Goal: Find contact information: Find contact information

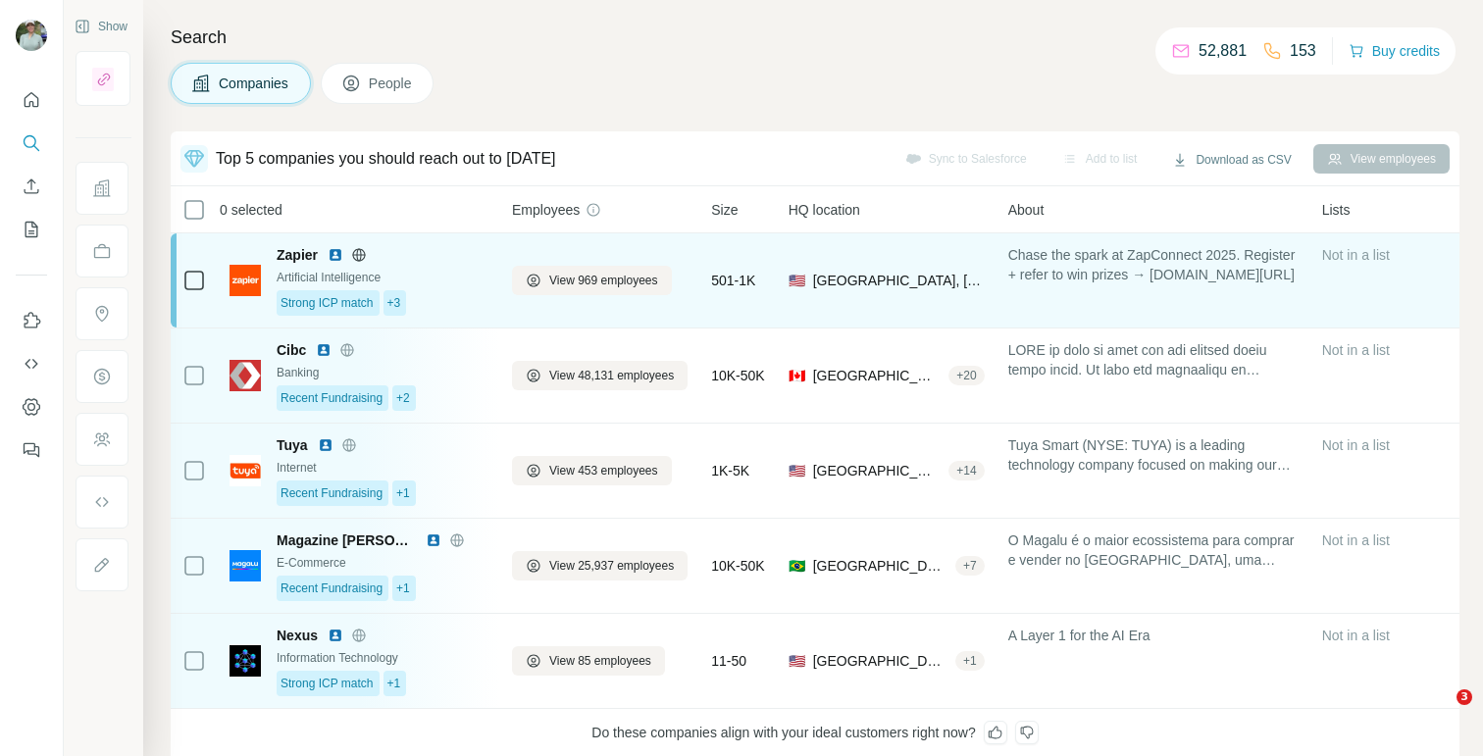
click at [304, 258] on span "Zapier" at bounding box center [297, 255] width 41 height 20
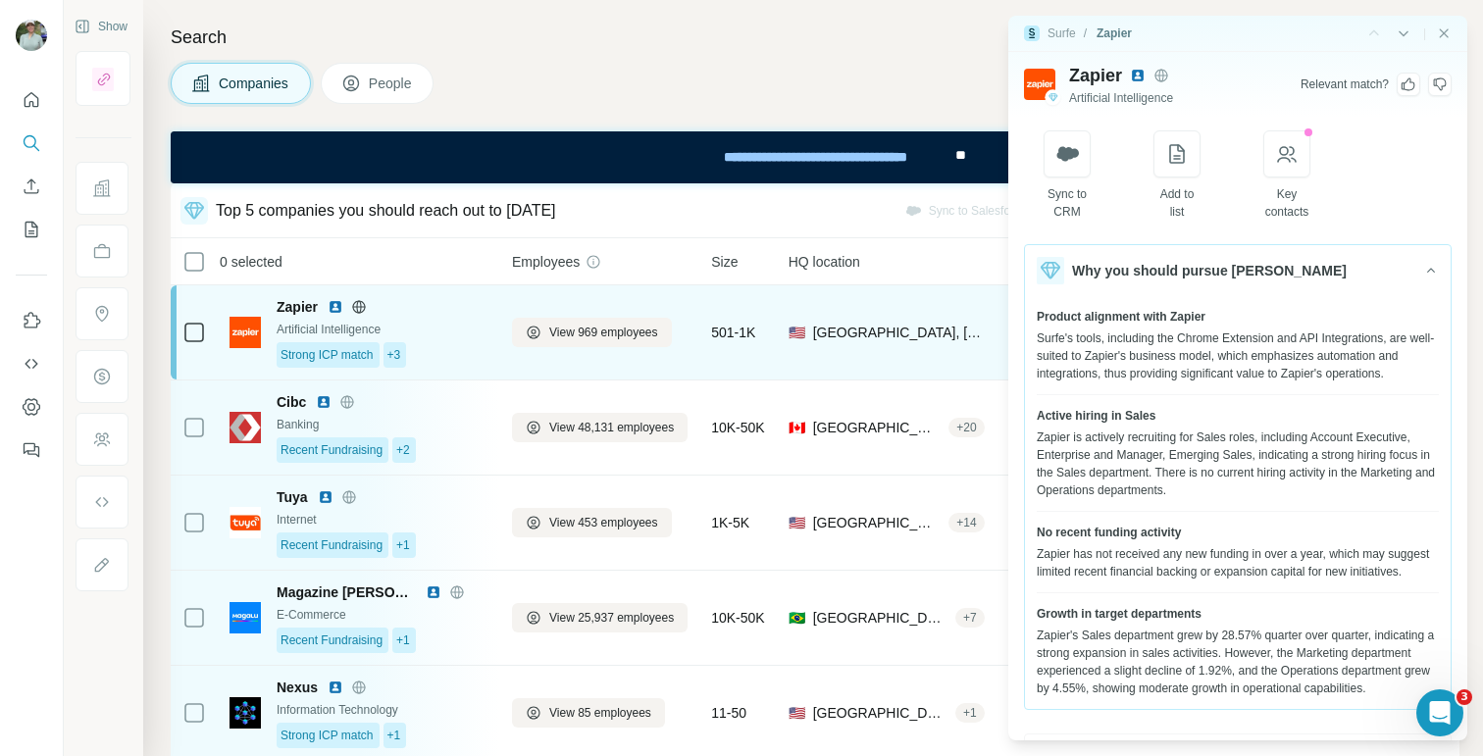
click at [248, 325] on img at bounding box center [244, 332] width 31 height 31
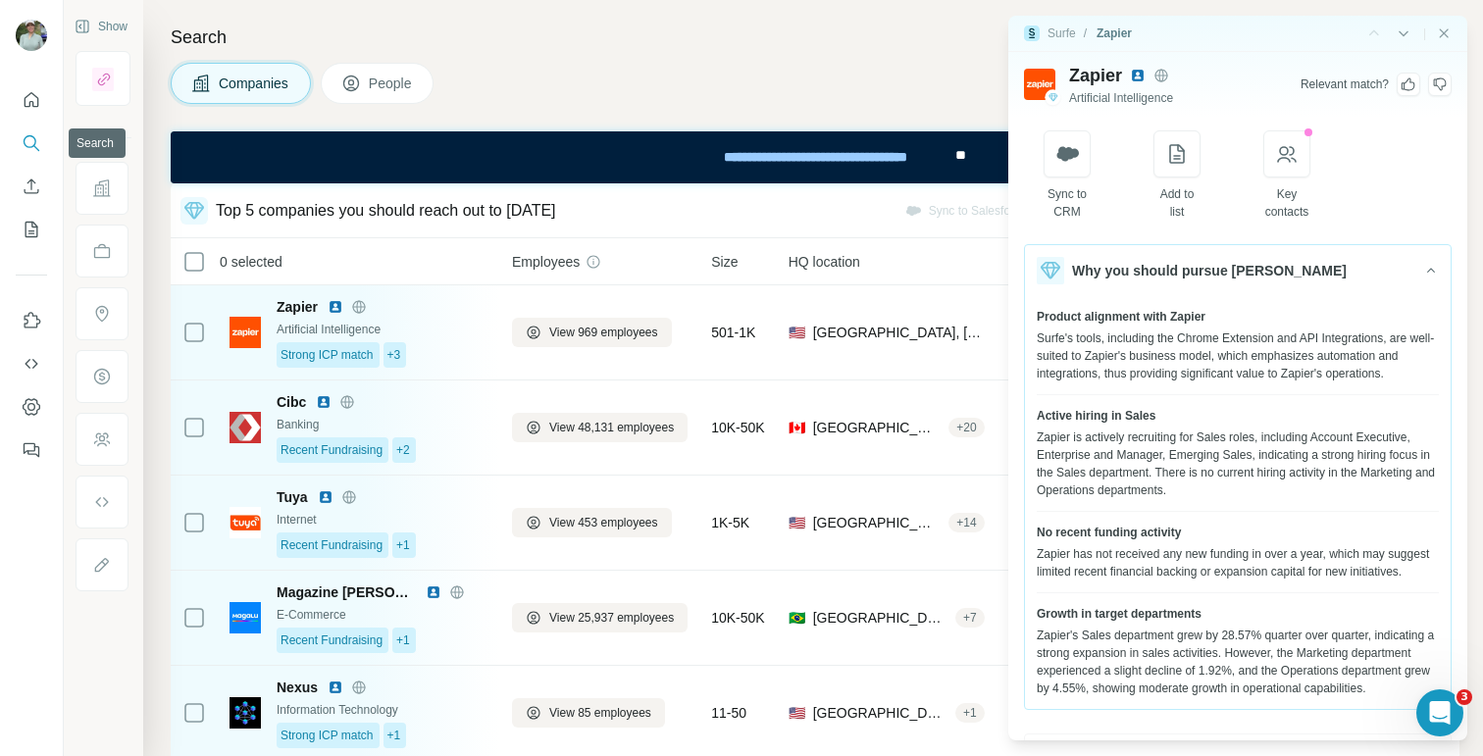
click at [33, 144] on icon "Search" at bounding box center [30, 141] width 13 height 13
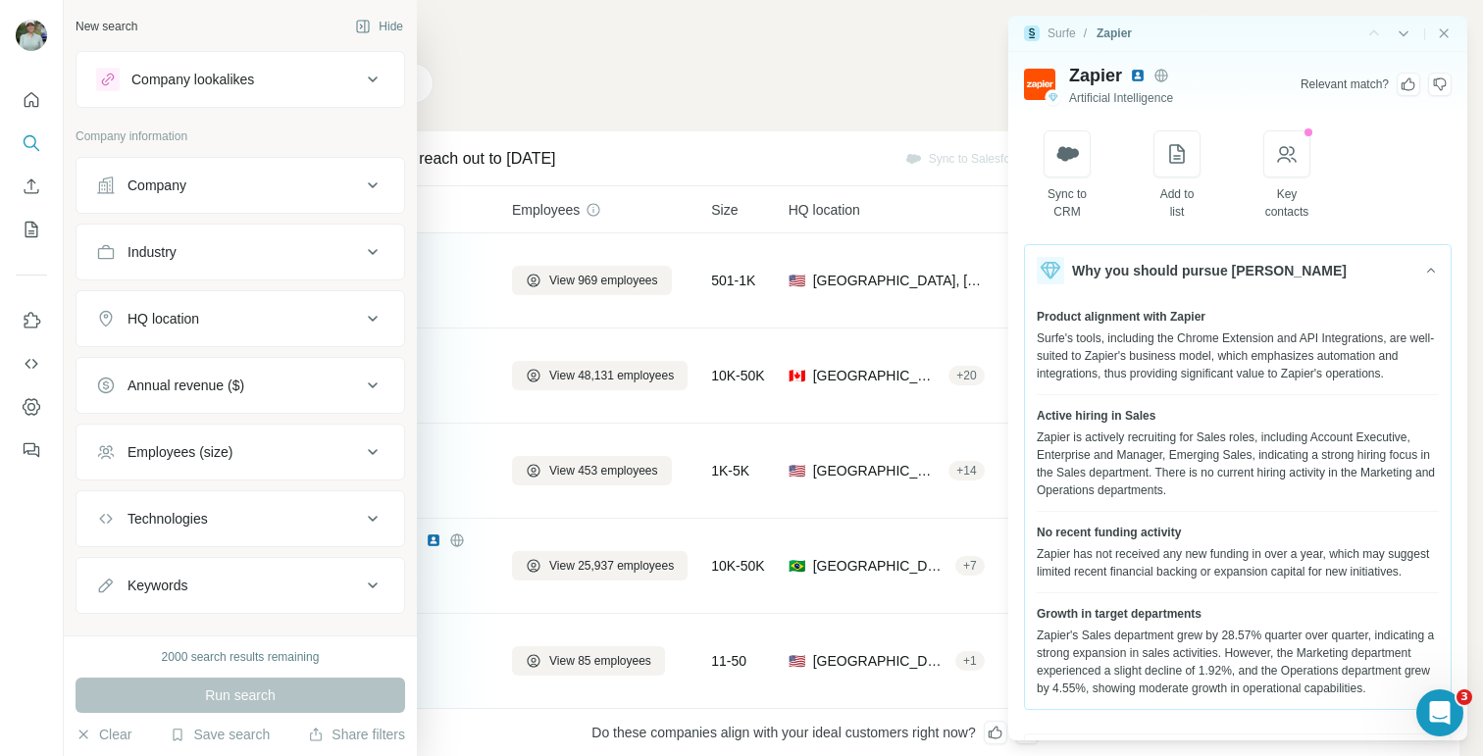
click at [121, 185] on div "Company" at bounding box center [228, 186] width 265 height 20
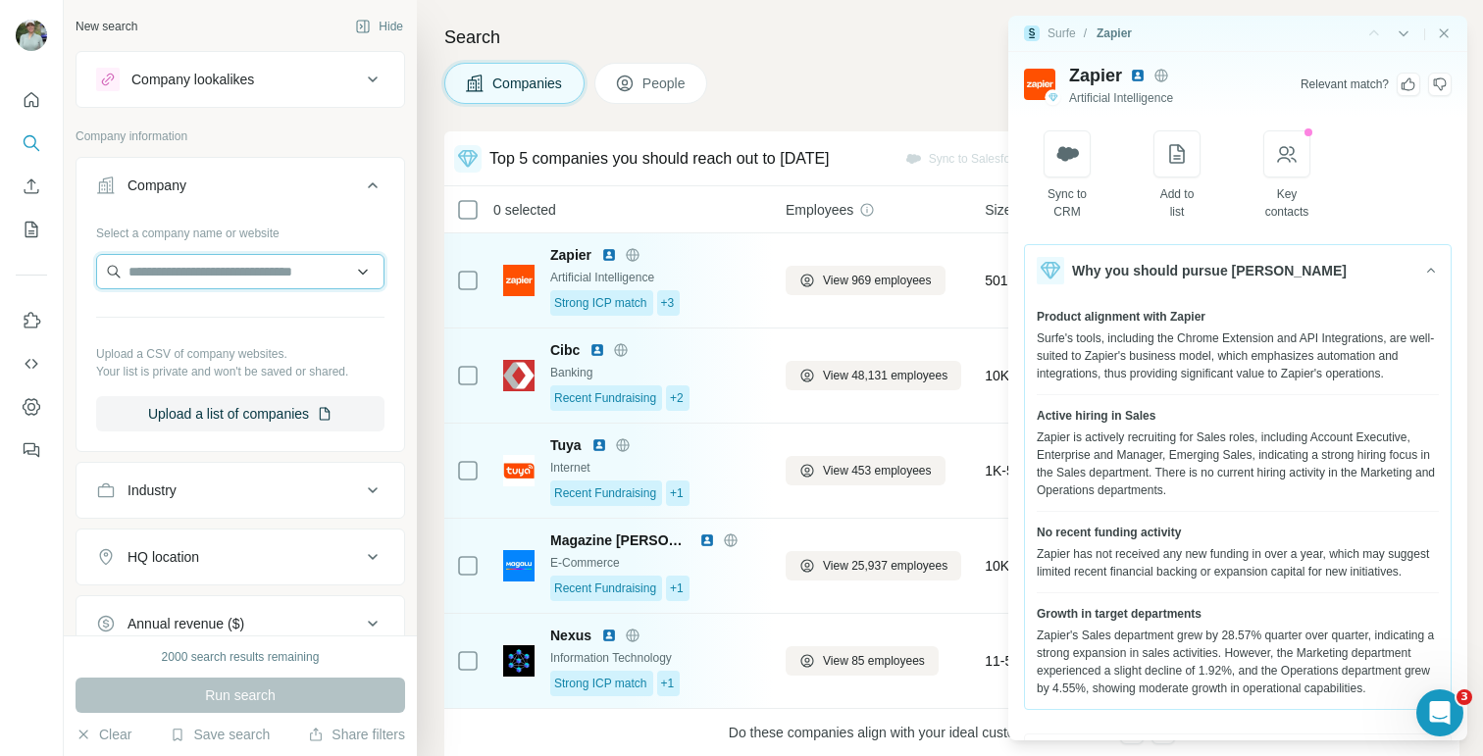
click at [205, 276] on input "text" at bounding box center [240, 271] width 288 height 35
click at [350, 271] on input "text" at bounding box center [240, 271] width 288 height 35
click at [347, 275] on input "text" at bounding box center [240, 271] width 288 height 35
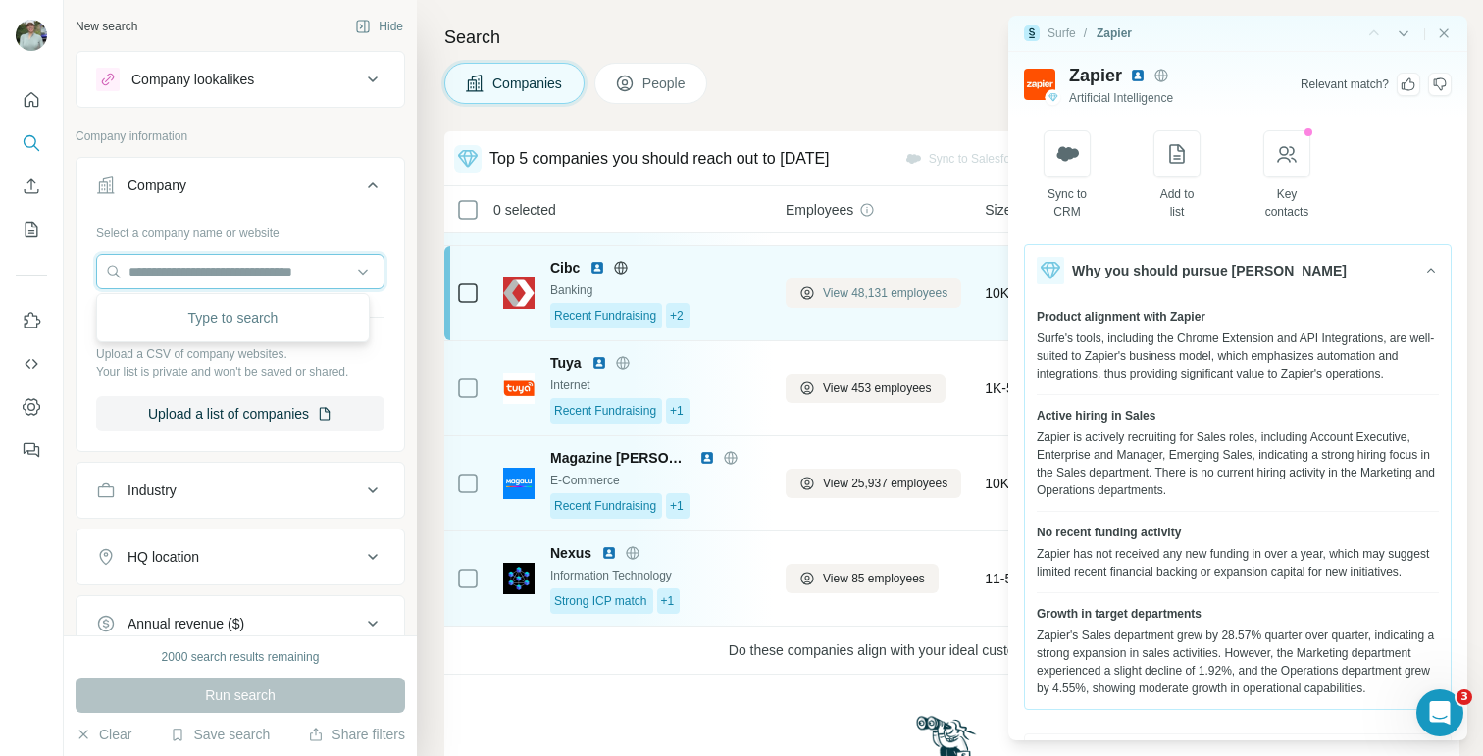
scroll to position [70, 0]
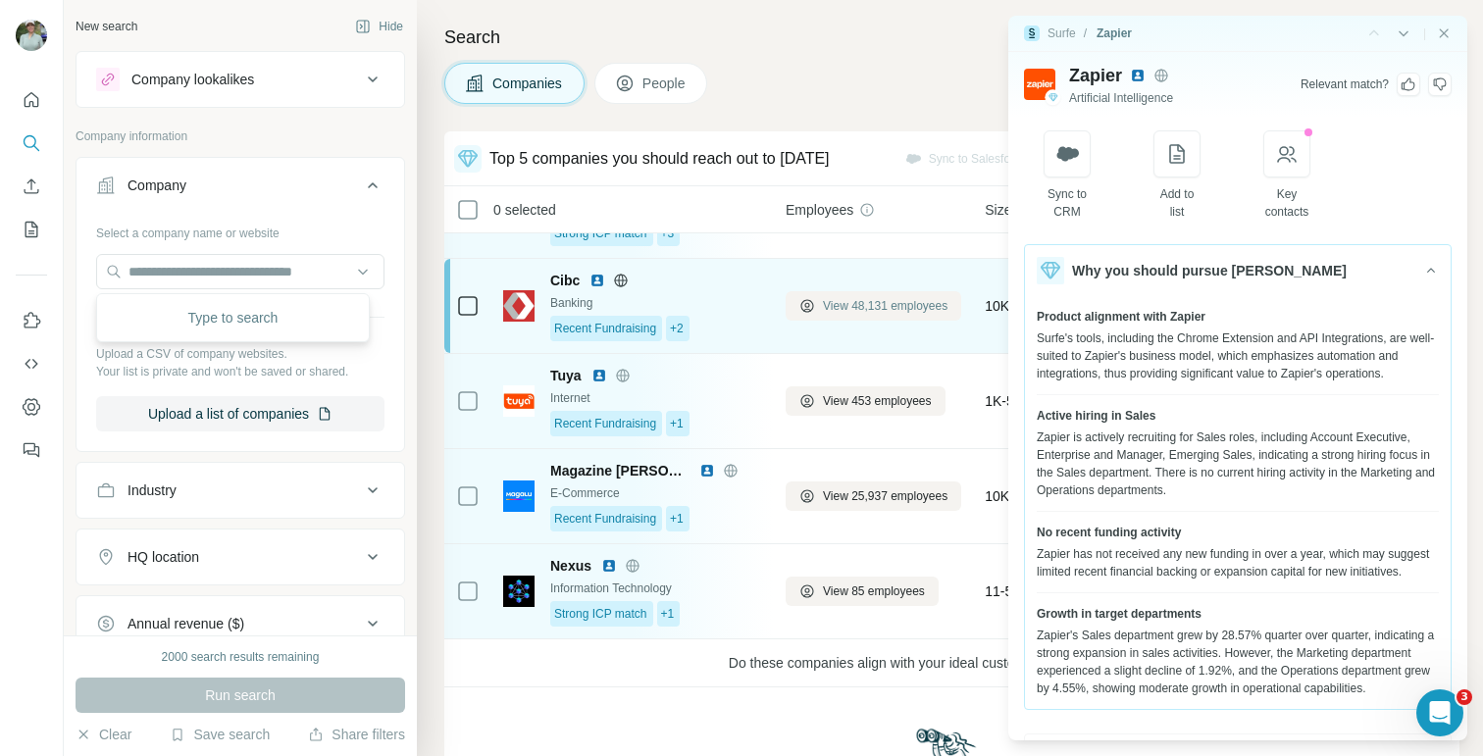
click at [800, 309] on icon at bounding box center [807, 306] width 16 height 16
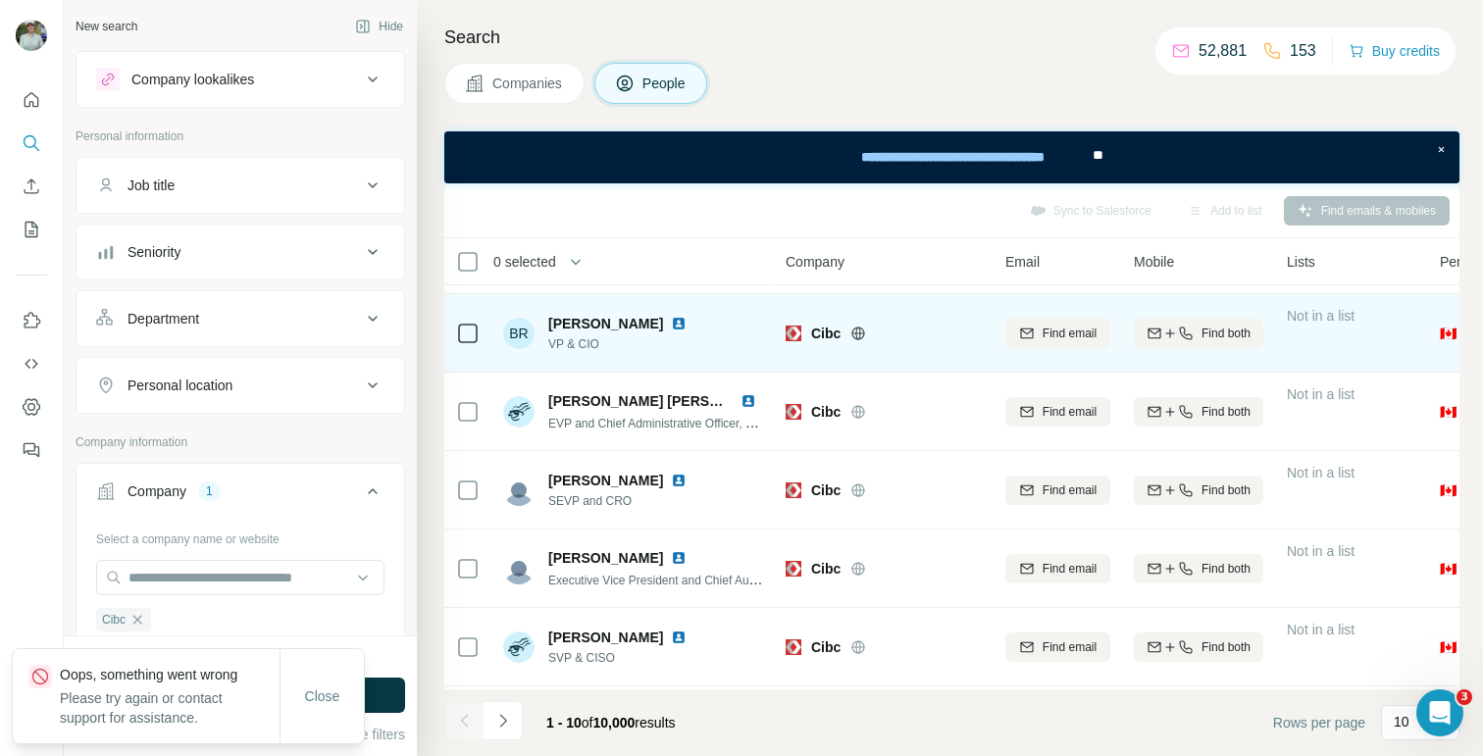
click at [609, 323] on span "[PERSON_NAME]" at bounding box center [605, 324] width 115 height 20
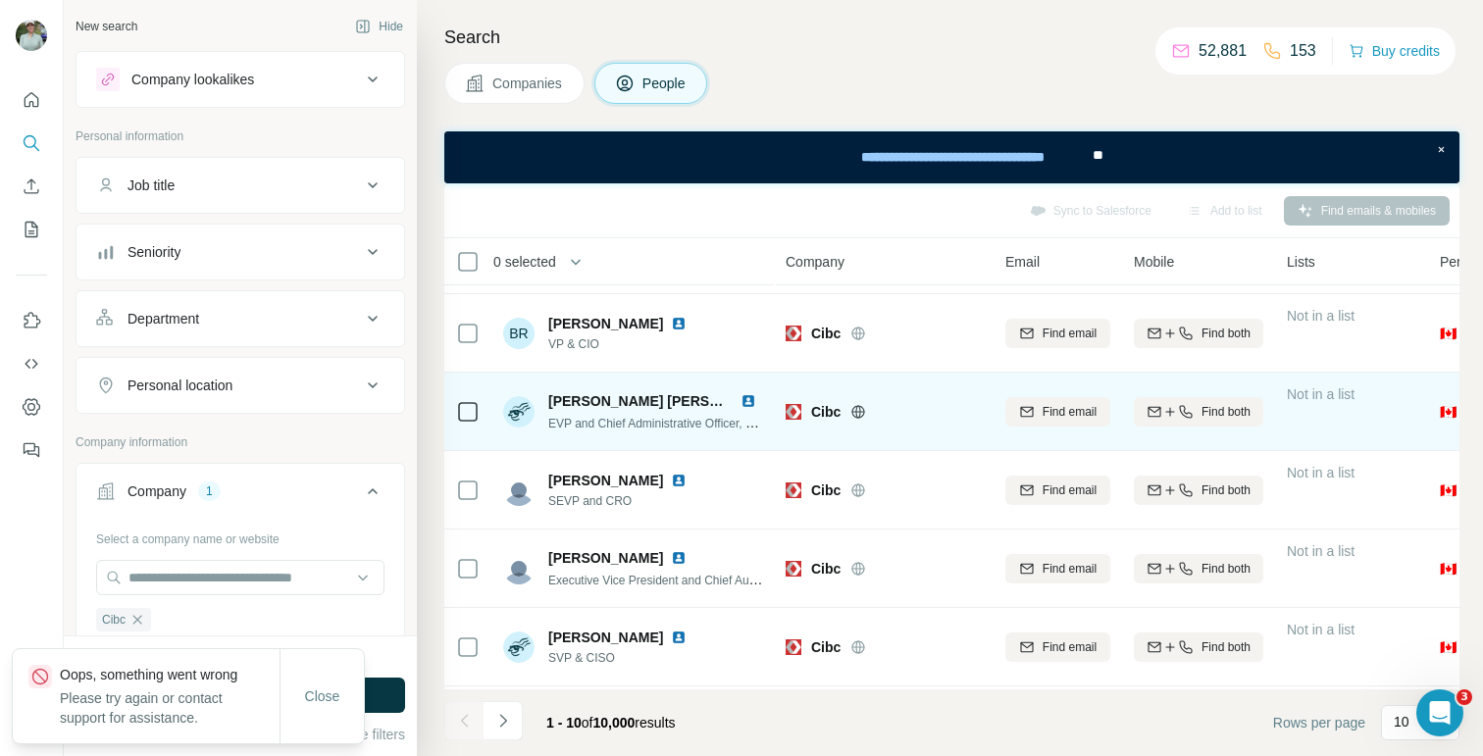
drag, startPoint x: 556, startPoint y: 400, endPoint x: 529, endPoint y: 421, distance: 34.3
click at [553, 405] on span "[PERSON_NAME] [PERSON_NAME], [GEOGRAPHIC_DATA], CPA CFA" at bounding box center [775, 401] width 455 height 16
click at [525, 424] on img at bounding box center [518, 411] width 31 height 31
click at [636, 396] on span "[PERSON_NAME] [PERSON_NAME], [GEOGRAPHIC_DATA], CPA CFA" at bounding box center [775, 401] width 455 height 16
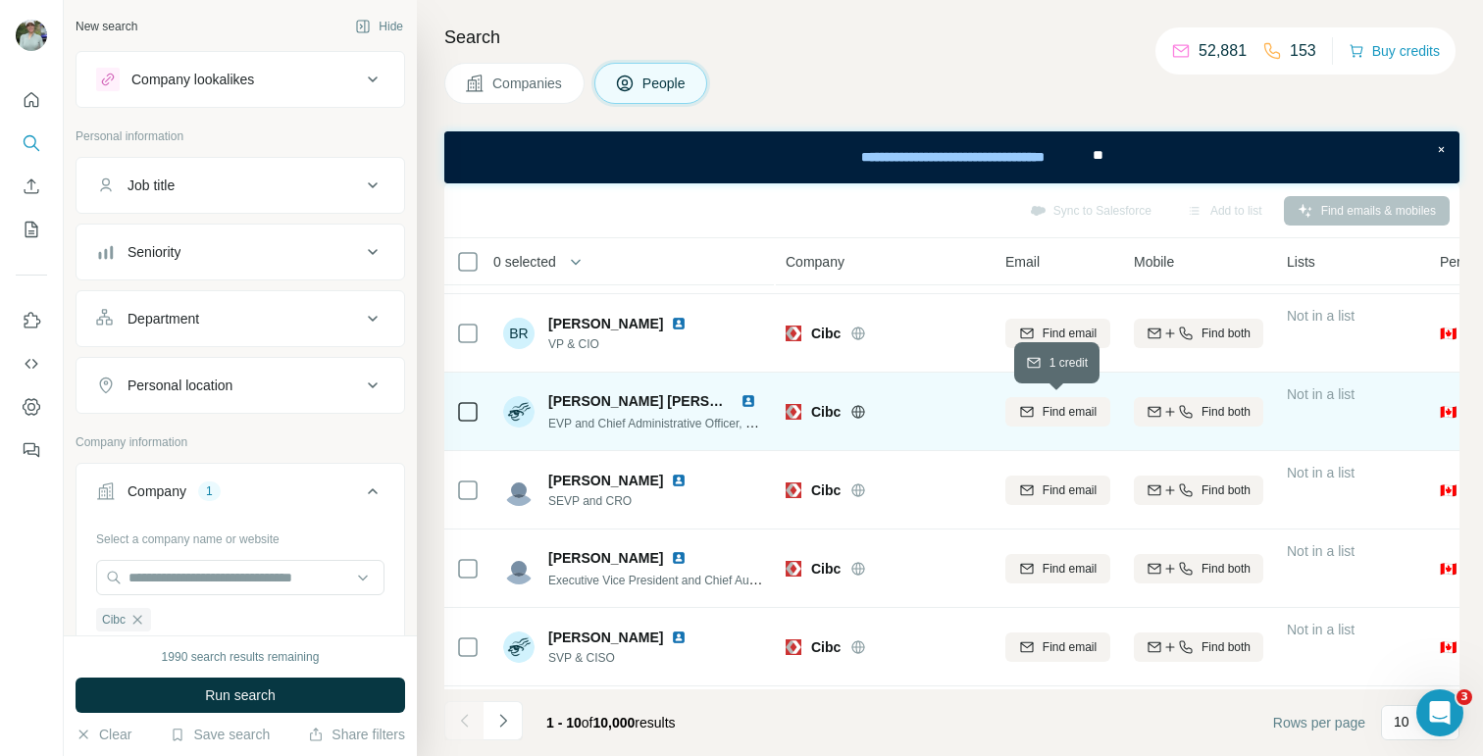
click at [1086, 419] on span "Find email" at bounding box center [1069, 412] width 54 height 18
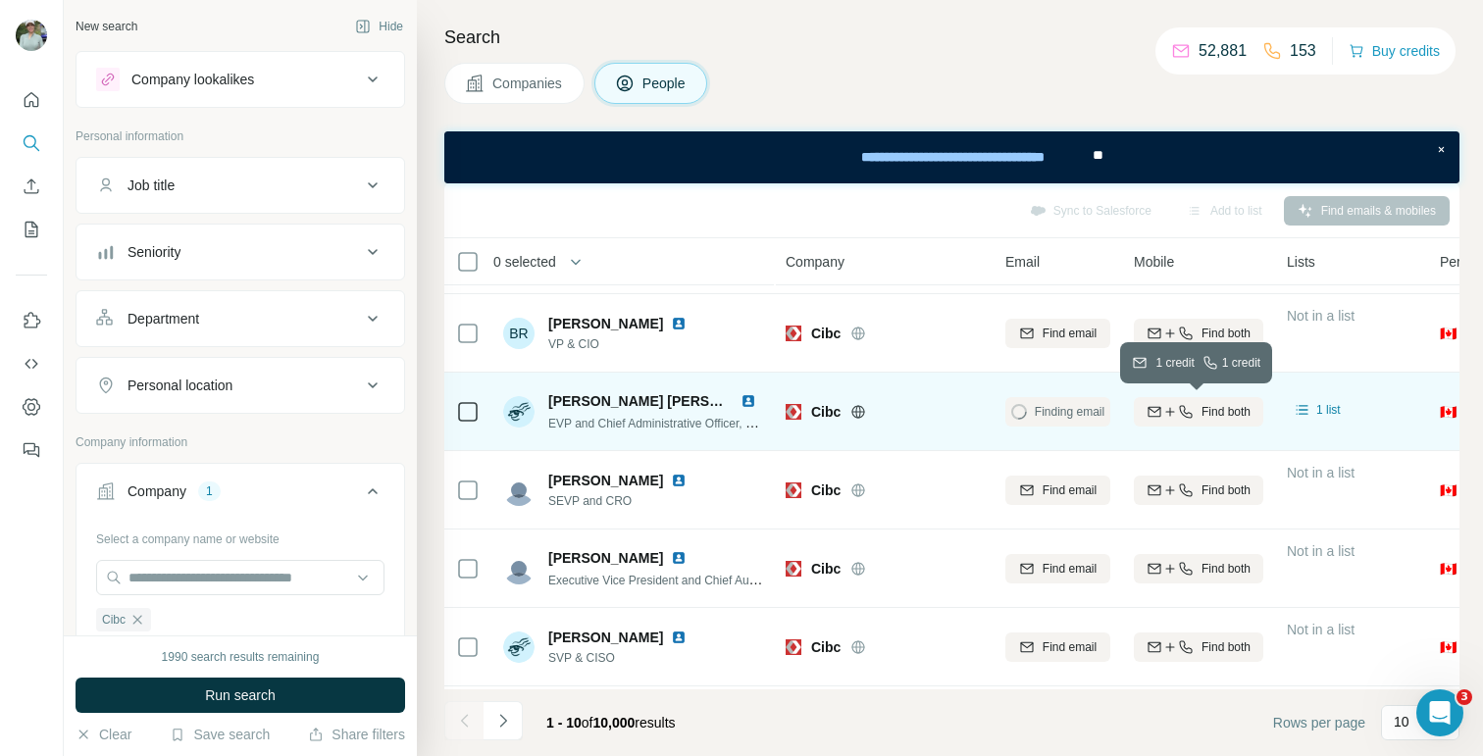
click at [1170, 414] on icon "button" at bounding box center [1170, 412] width 16 height 16
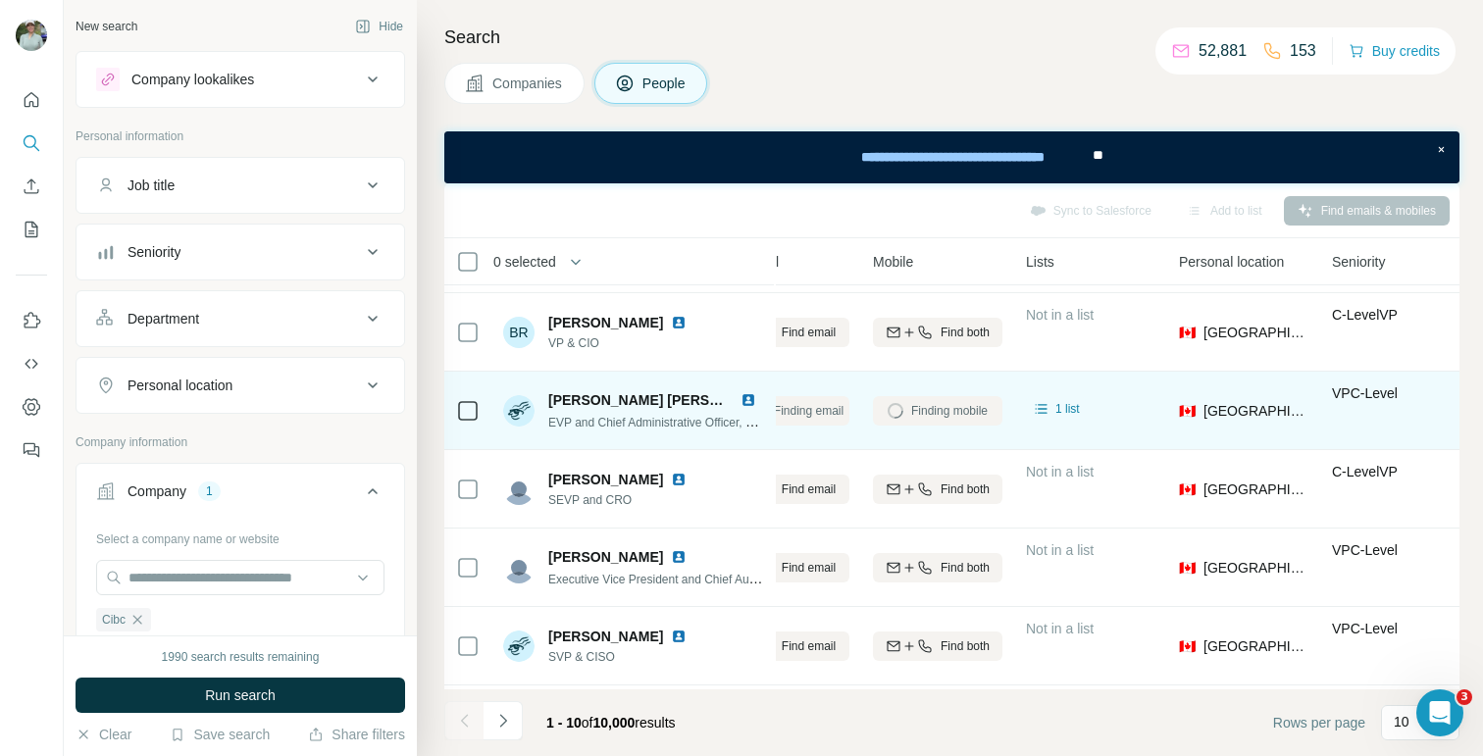
scroll to position [71, 0]
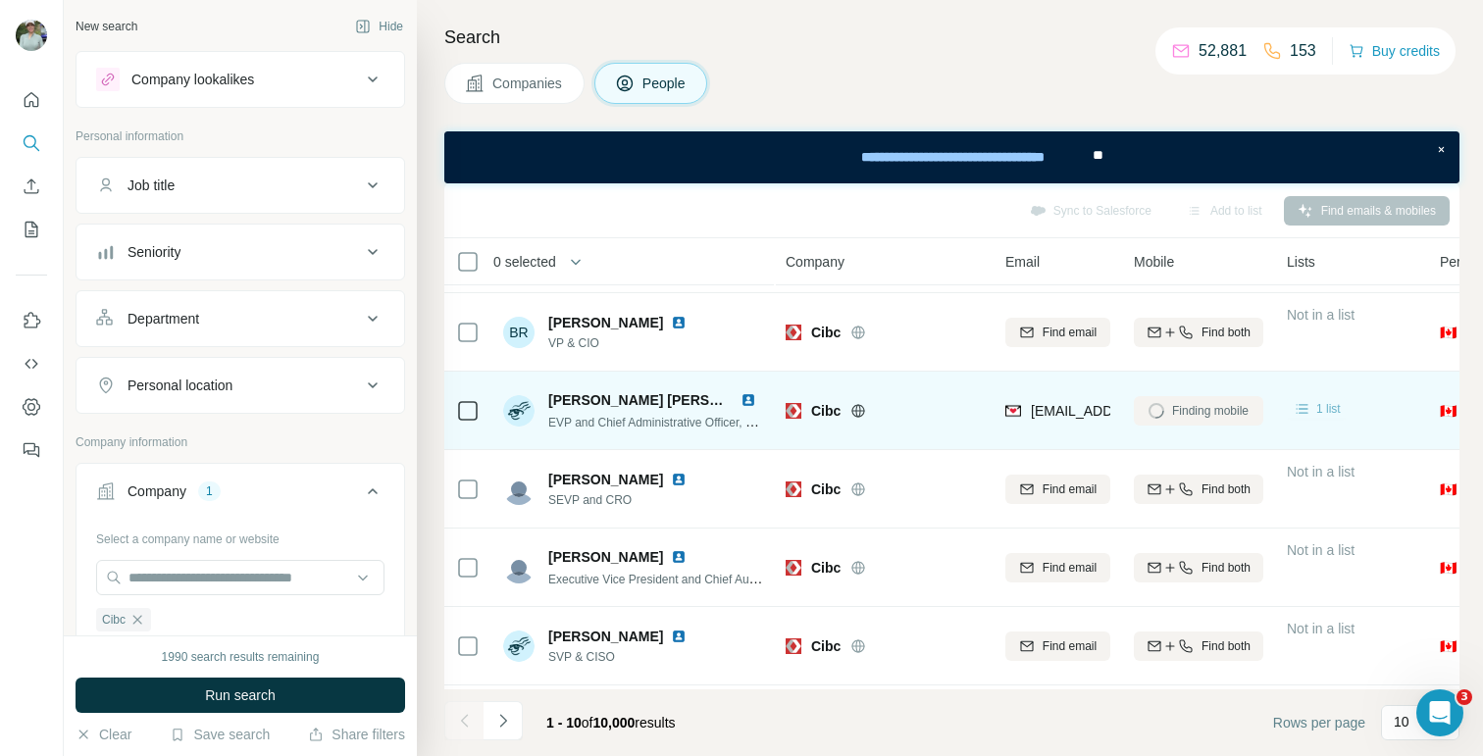
click at [1307, 410] on icon at bounding box center [1302, 409] width 20 height 20
